Goal: Information Seeking & Learning: Learn about a topic

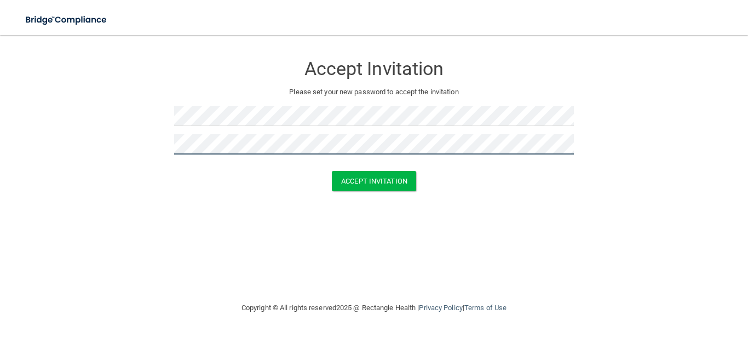
click at [332, 171] on button "Accept Invitation" at bounding box center [374, 181] width 84 height 20
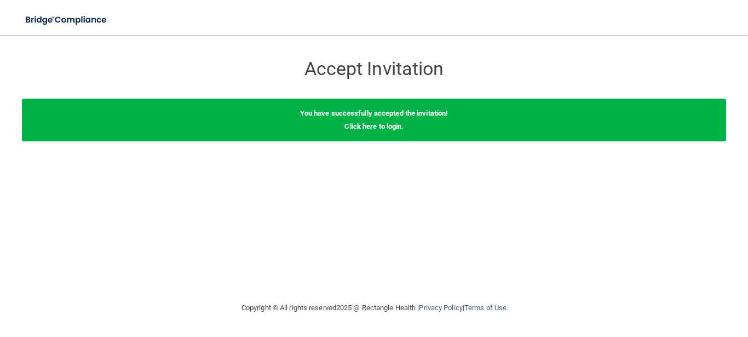
click at [368, 130] on div "You have successfully accepted the invitation! Click here to login ." at bounding box center [374, 120] width 704 height 43
click at [362, 127] on link "Click here to login" at bounding box center [372, 126] width 57 height 8
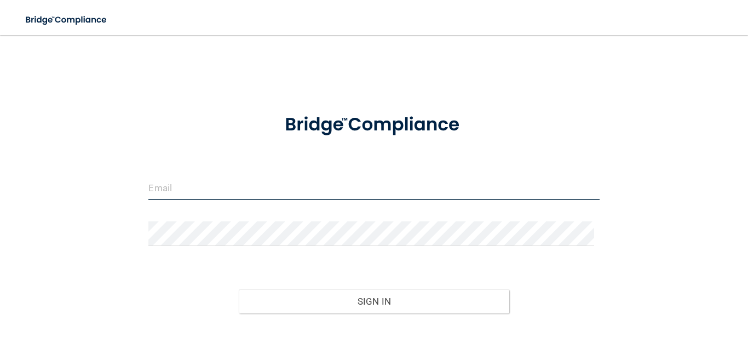
click at [214, 198] on input "email" at bounding box center [373, 187] width 450 height 25
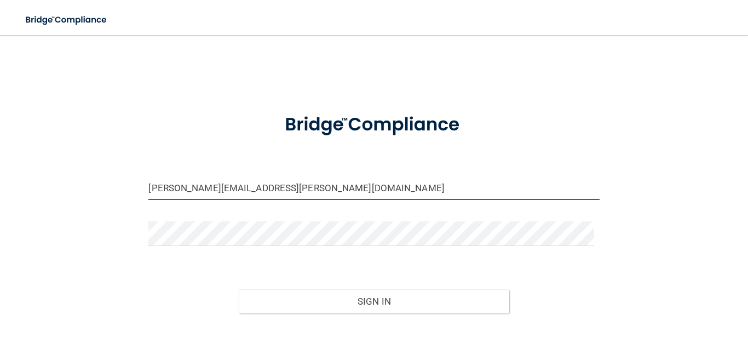
type input "[PERSON_NAME][EMAIL_ADDRESS][PERSON_NAME][DOMAIN_NAME]"
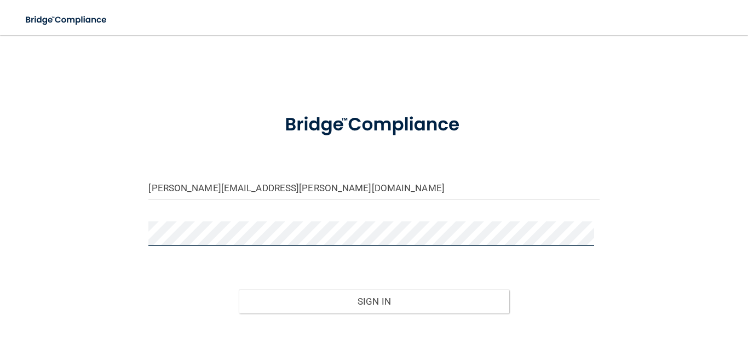
click at [239, 289] on button "Sign In" at bounding box center [374, 301] width 270 height 24
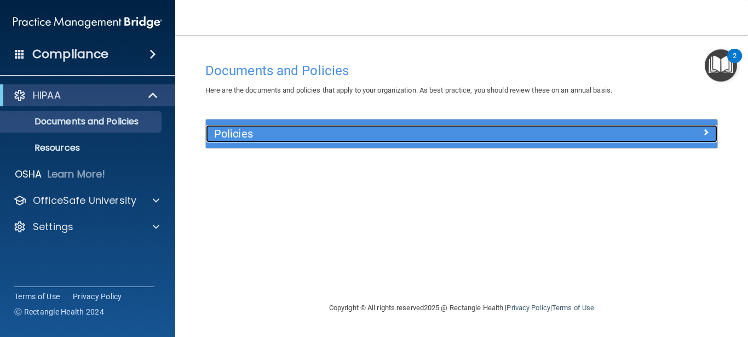
click at [273, 138] on h5 "Policies" at bounding box center [397, 134] width 367 height 12
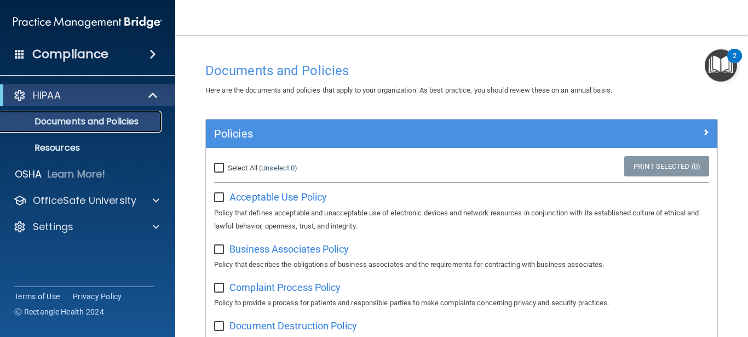
click at [100, 126] on p "Documents and Policies" at bounding box center [81, 121] width 149 height 11
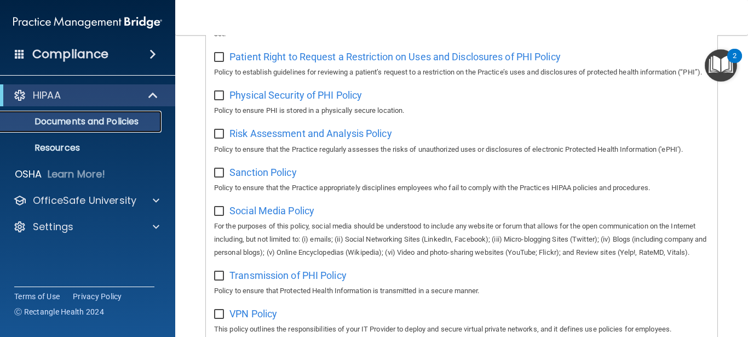
scroll to position [866, 0]
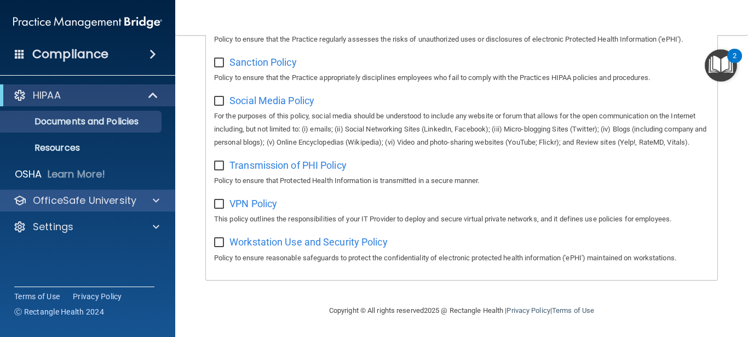
click at [82, 189] on div "OfficeSafe University" at bounding box center [88, 200] width 176 height 22
click at [82, 194] on p "OfficeSafe University" at bounding box center [84, 200] width 103 height 13
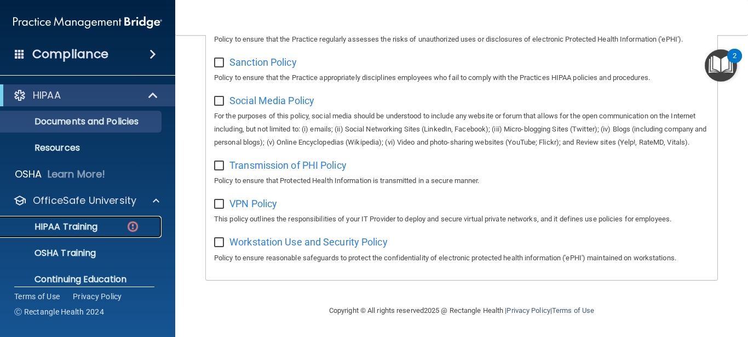
click at [86, 219] on link "HIPAA Training" at bounding box center [75, 227] width 172 height 22
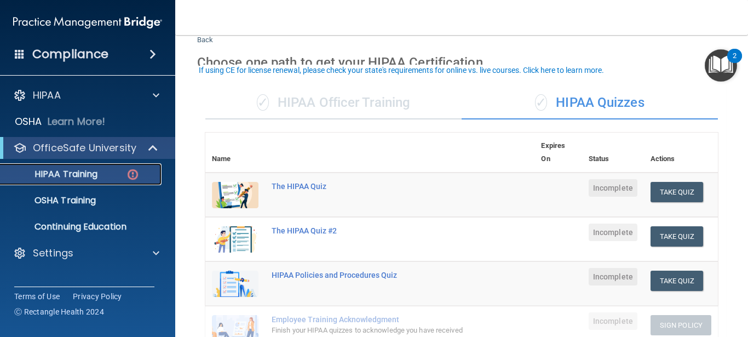
scroll to position [47, 0]
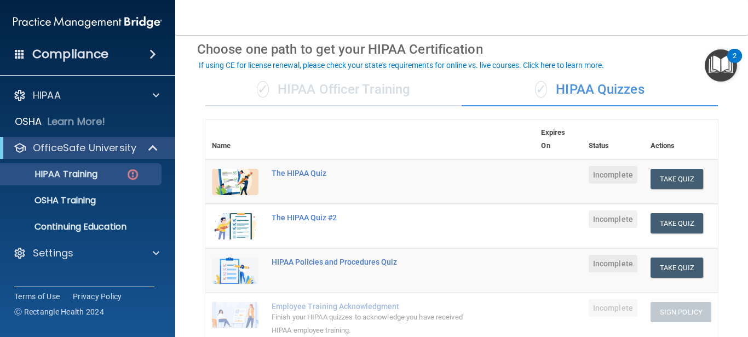
click at [346, 86] on div "✓ HIPAA Officer Training" at bounding box center [333, 89] width 256 height 33
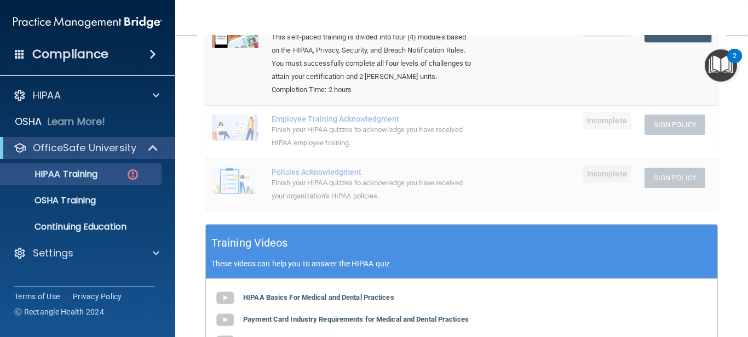
scroll to position [0, 0]
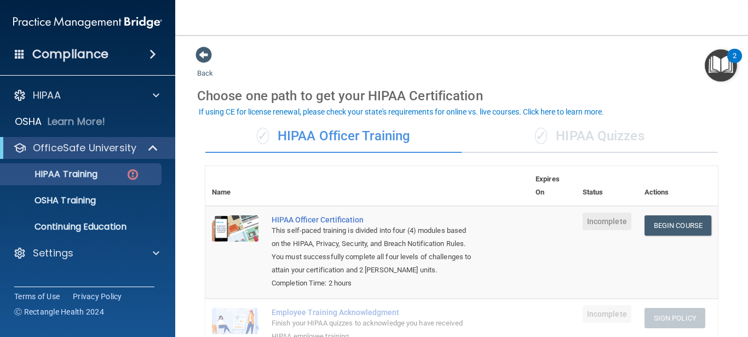
click at [590, 136] on div "✓ HIPAA Quizzes" at bounding box center [589, 136] width 256 height 33
